Goal: Ask a question

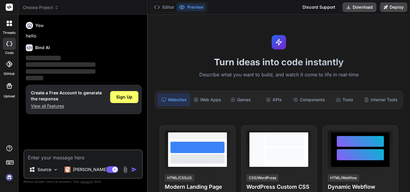
type textarea "x"
type textarea "s"
type textarea "x"
type textarea "st"
type textarea "x"
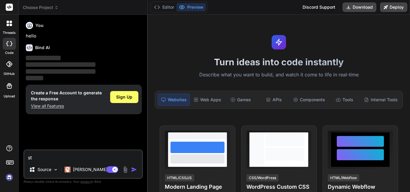
type textarea "s"
type textarea "x"
type textarea "st"
type textarea "x"
type textarea "str"
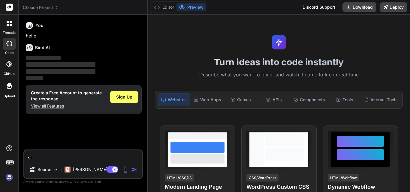
type textarea "x"
type textarea "stri"
type textarea "x"
type textarea "strip"
type textarea "x"
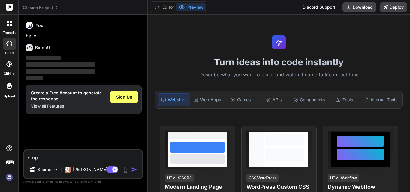
type textarea "stripe"
type textarea "x"
type textarea "stripe"
type textarea "x"
type textarea "stripe"
